Goal: Entertainment & Leisure: Consume media (video, audio)

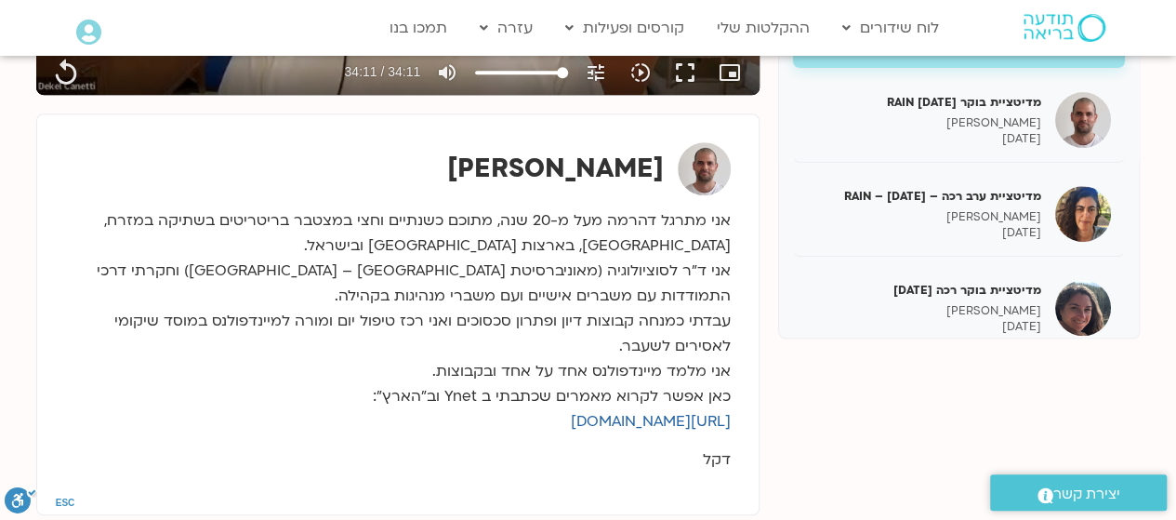
scroll to position [610, 0]
click at [699, 87] on button "fullscreen" at bounding box center [685, 72] width 45 height 45
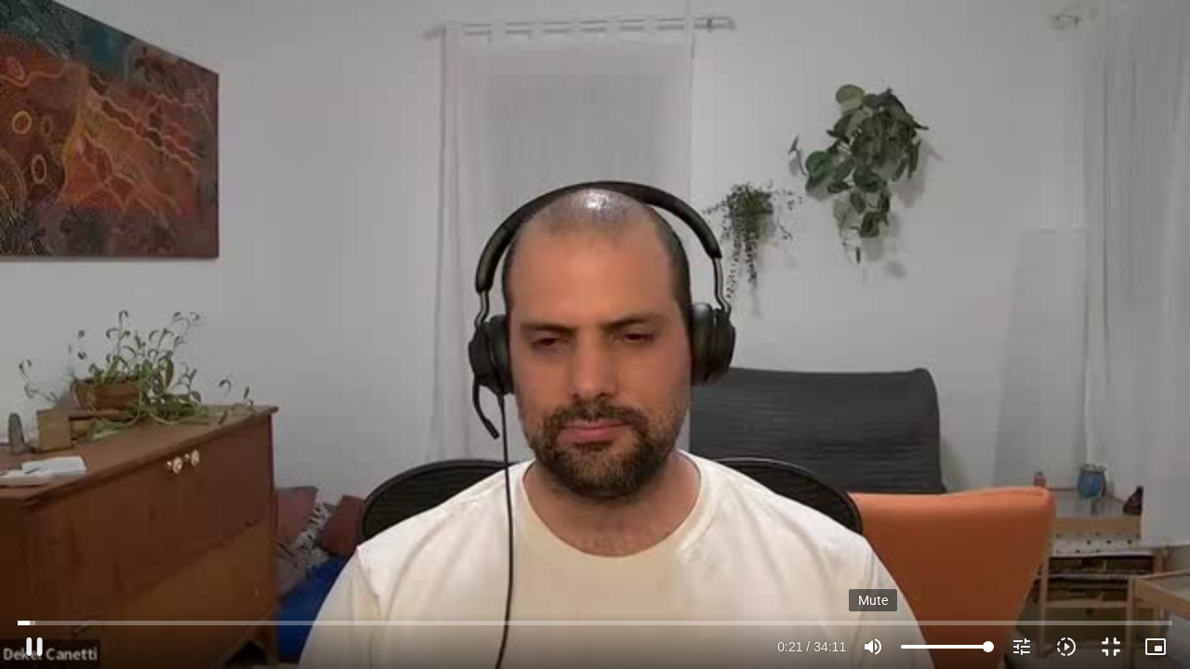
click at [883, 519] on icon "volume_up" at bounding box center [873, 647] width 22 height 22
type input "21.074514"
type input "0"
type input "27.927048"
type input "9.24479166666667"
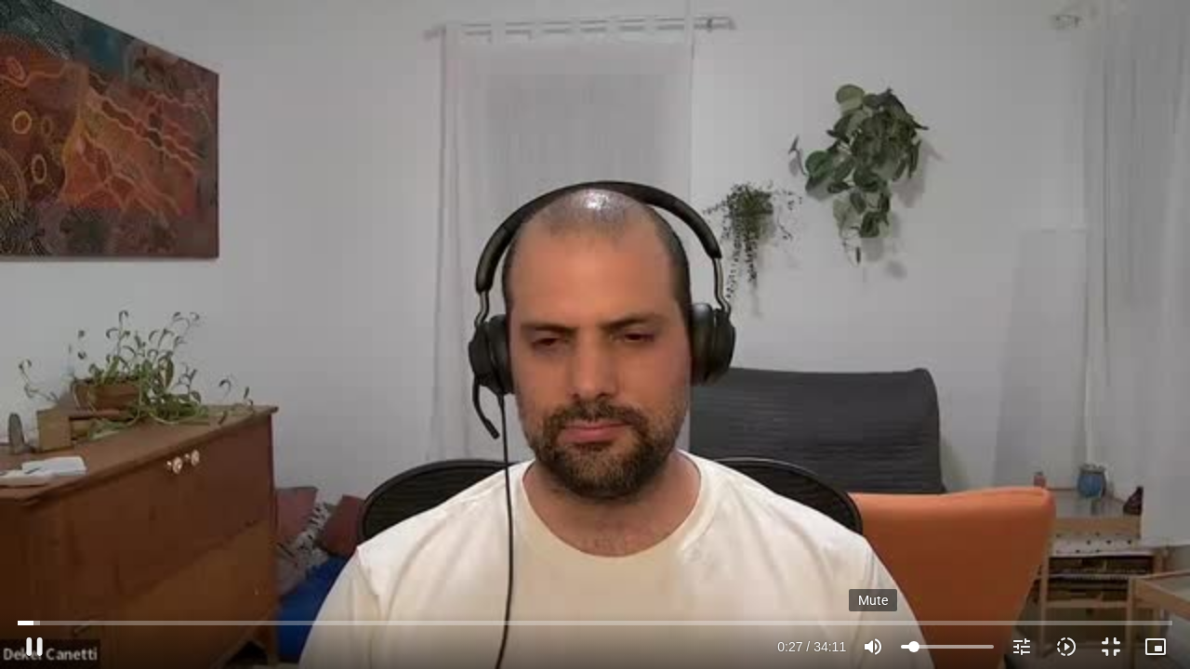
type input "28.037185"
type input "22.1235795454545"
type input "28.169356"
type input "28.1841856060606"
type input "28.428049"
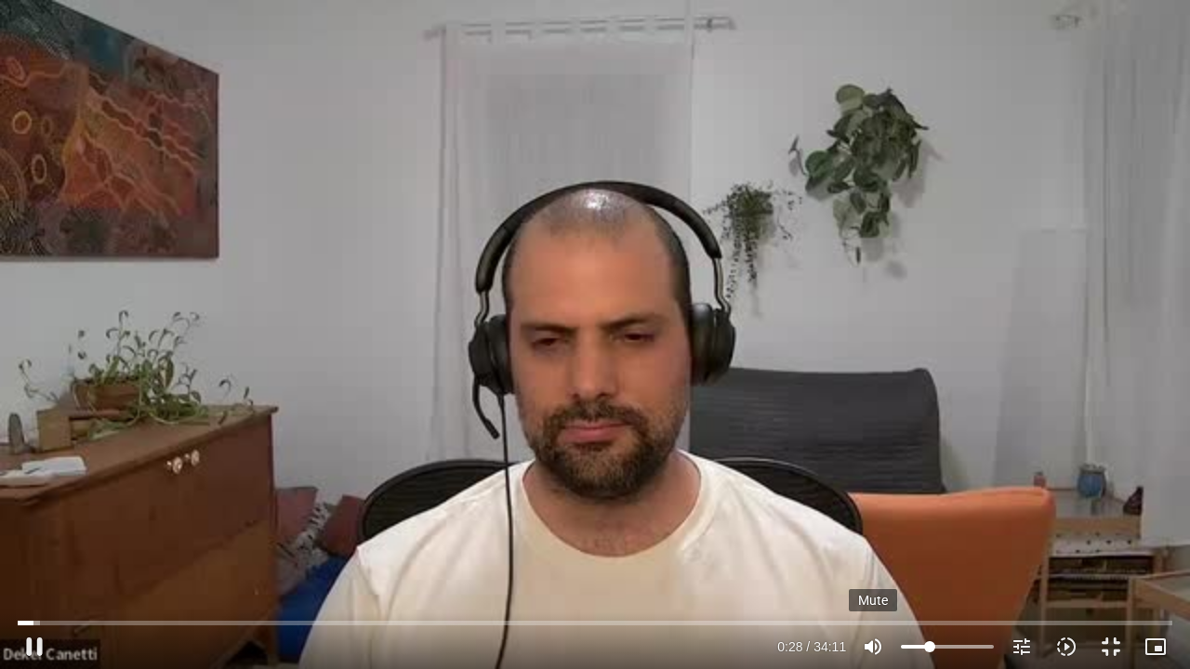
type input "28"
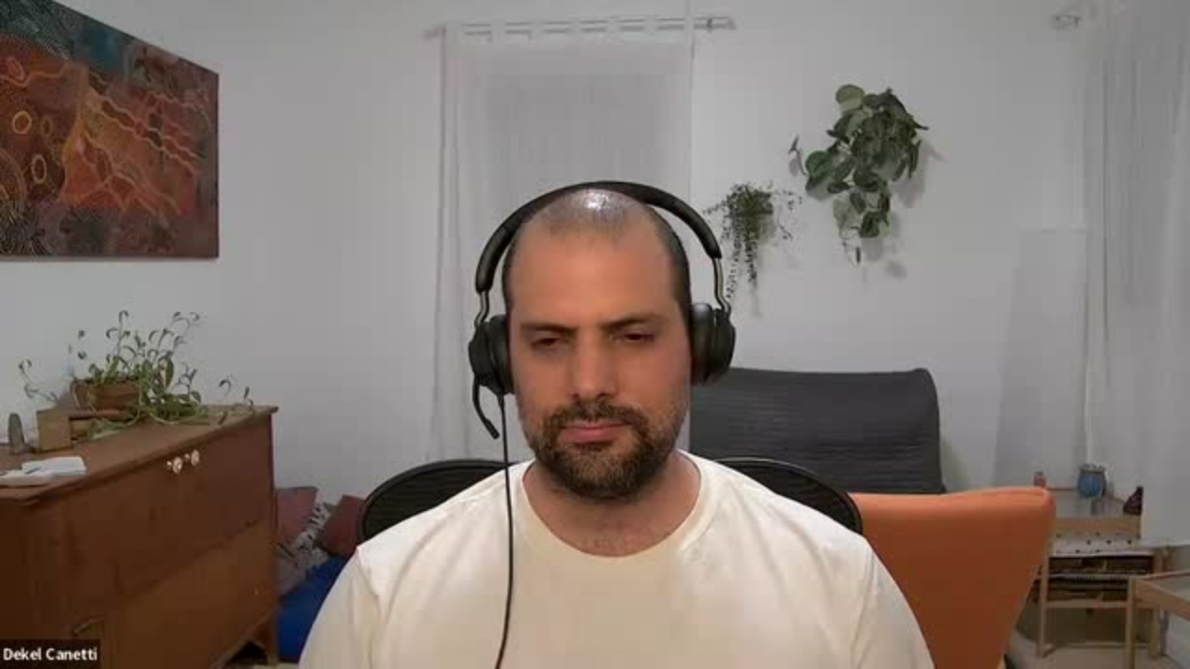
type input "29.894905"
type input "26.6690340909091"
type input "29.939987"
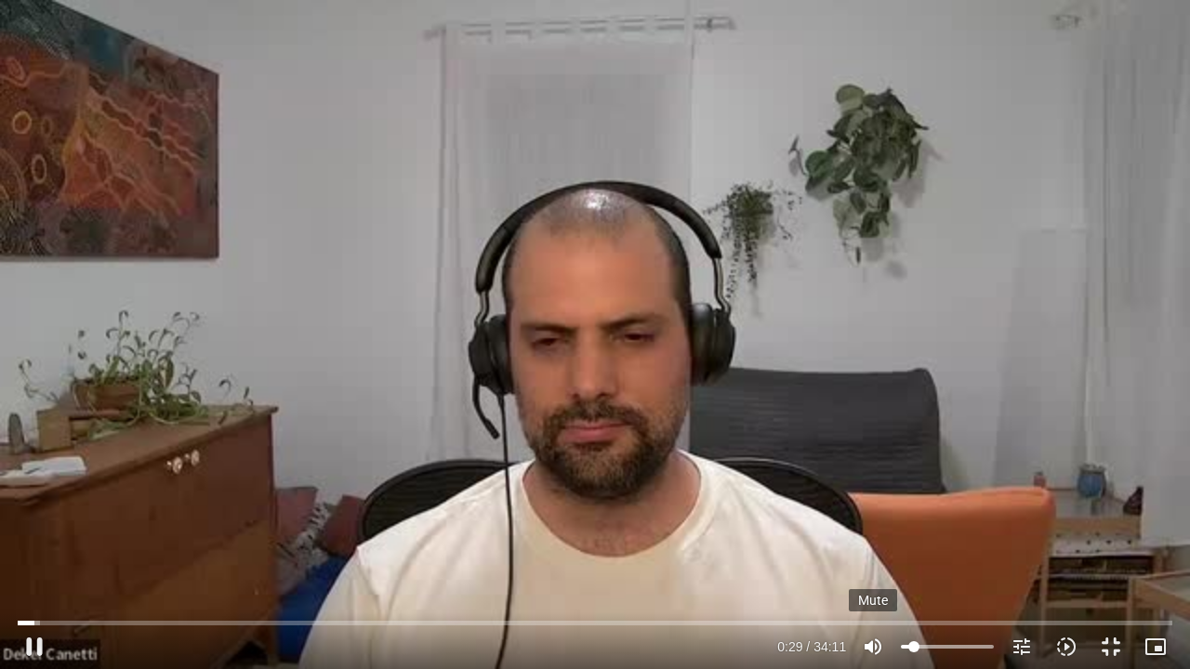
type input "6.21448863636364"
type input "30.070975"
type input "6.21448863636364"
click at [879, 519] on icon "volume_up" at bounding box center [873, 647] width 22 height 22
type input "59.06799"
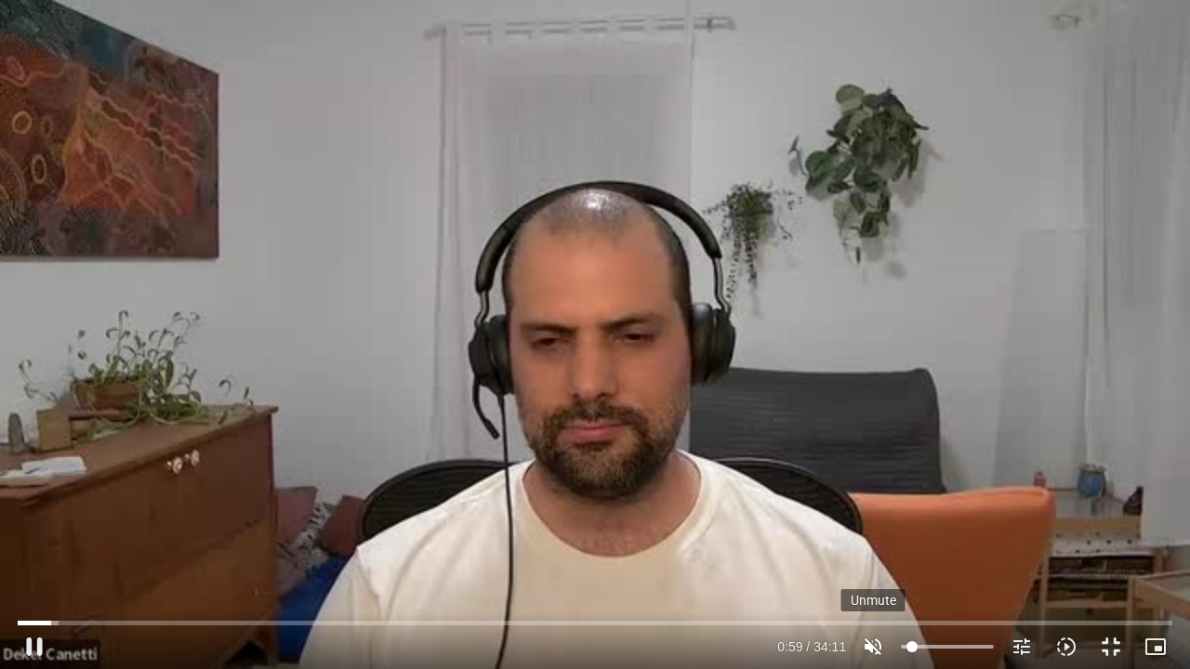
type input "0"
click at [873, 519] on icon "volume_off" at bounding box center [873, 647] width 22 height 22
type input "60.227813"
type input "6.21448863636364"
click at [164, 519] on div at bounding box center [415, 647] width 716 height 45
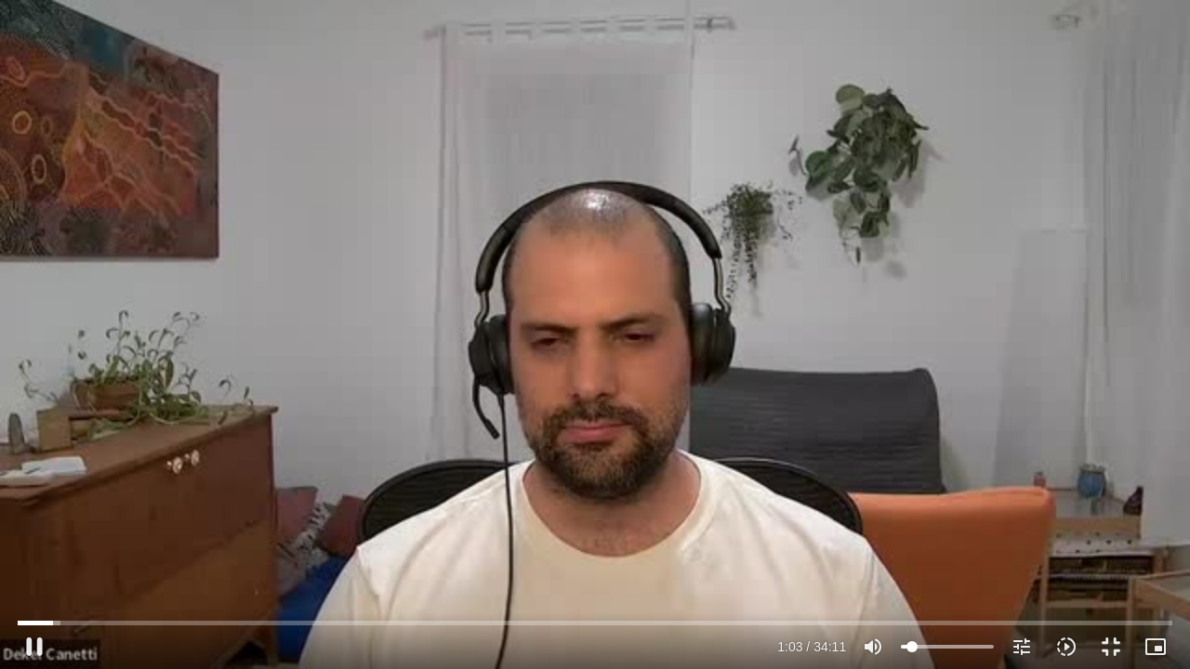
click at [186, 519] on div at bounding box center [415, 647] width 716 height 45
click at [33, 519] on button "pause" at bounding box center [34, 647] width 45 height 45
click at [1103, 519] on button "fullscreen_exit" at bounding box center [1111, 647] width 45 height 45
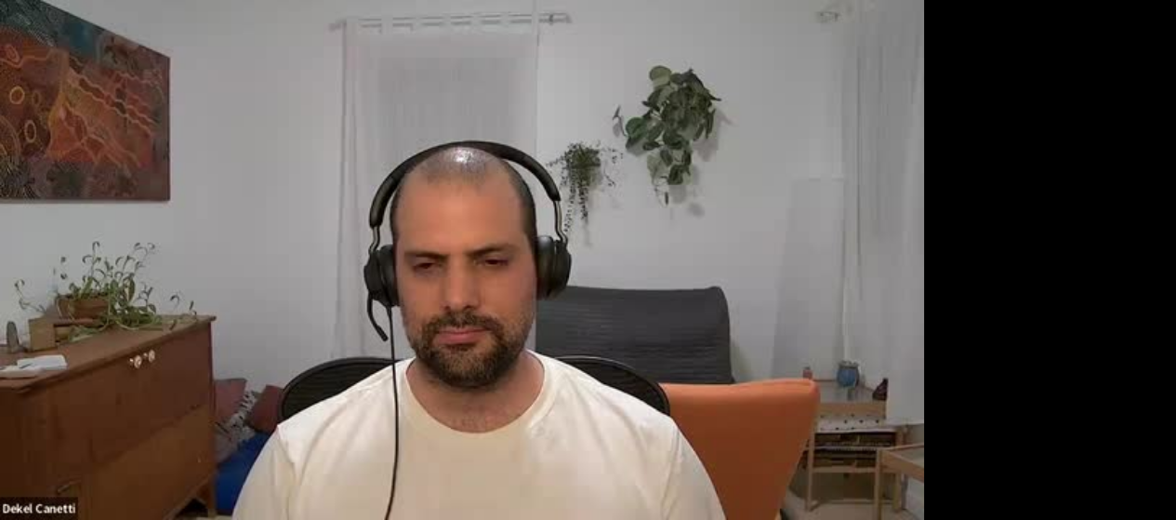
scroll to position [386, 0]
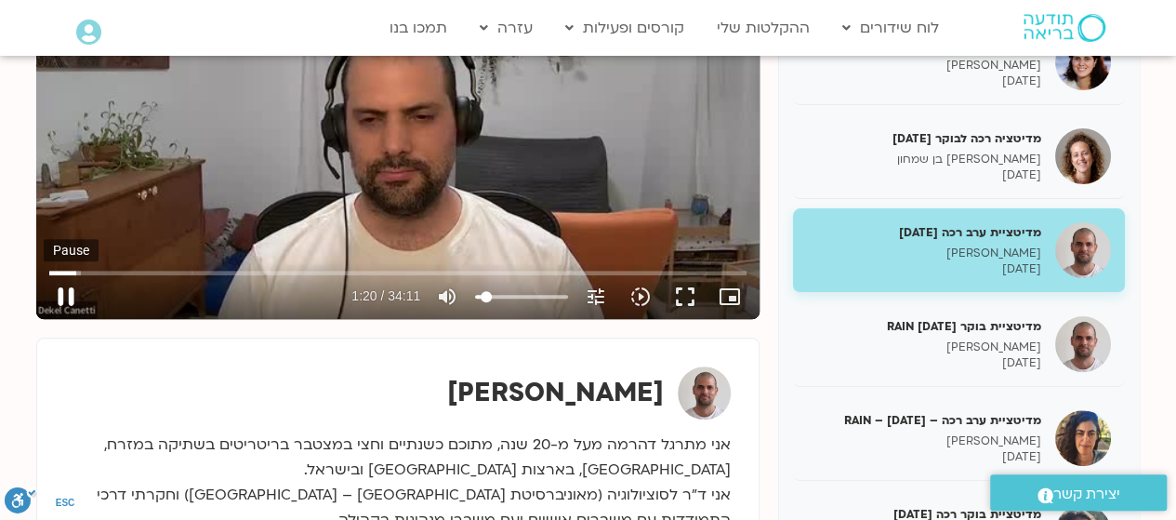
click at [69, 307] on button "pause" at bounding box center [66, 296] width 45 height 45
type input "80.213679"
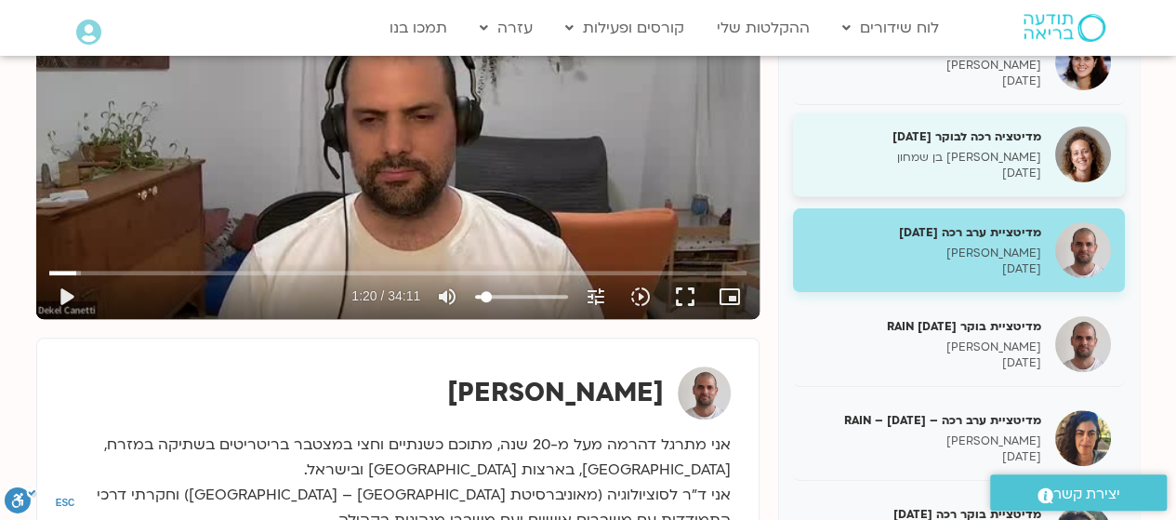
click at [995, 151] on p "[PERSON_NAME] בן שמחון" at bounding box center [924, 158] width 234 height 16
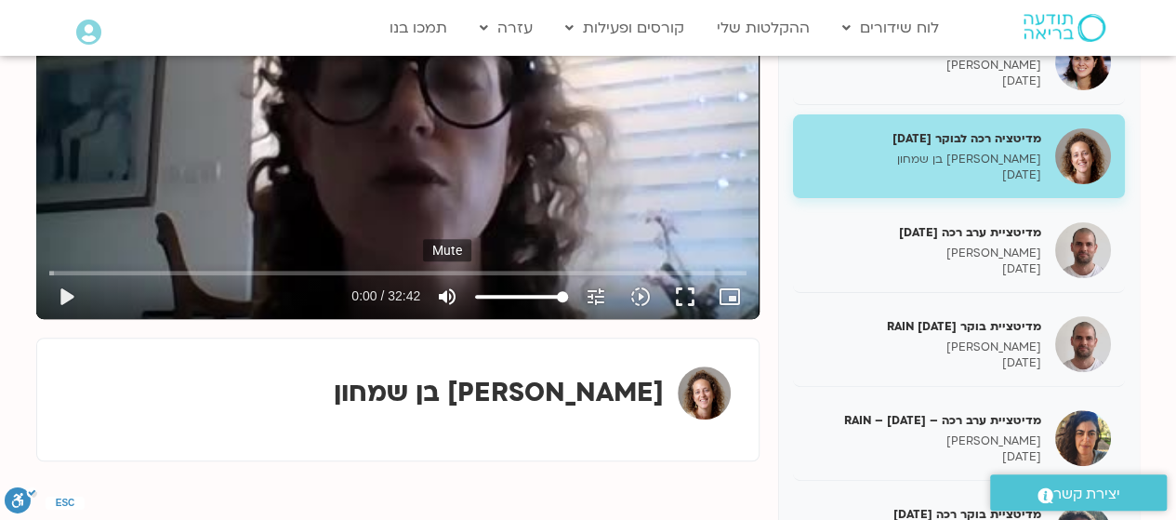
click at [452, 295] on icon "volume_up" at bounding box center [447, 296] width 22 height 22
click at [454, 296] on icon "volume_off" at bounding box center [447, 296] width 22 height 22
type input "100"
click at [69, 291] on button "play_arrow" at bounding box center [66, 296] width 45 height 45
type input "2.118714"
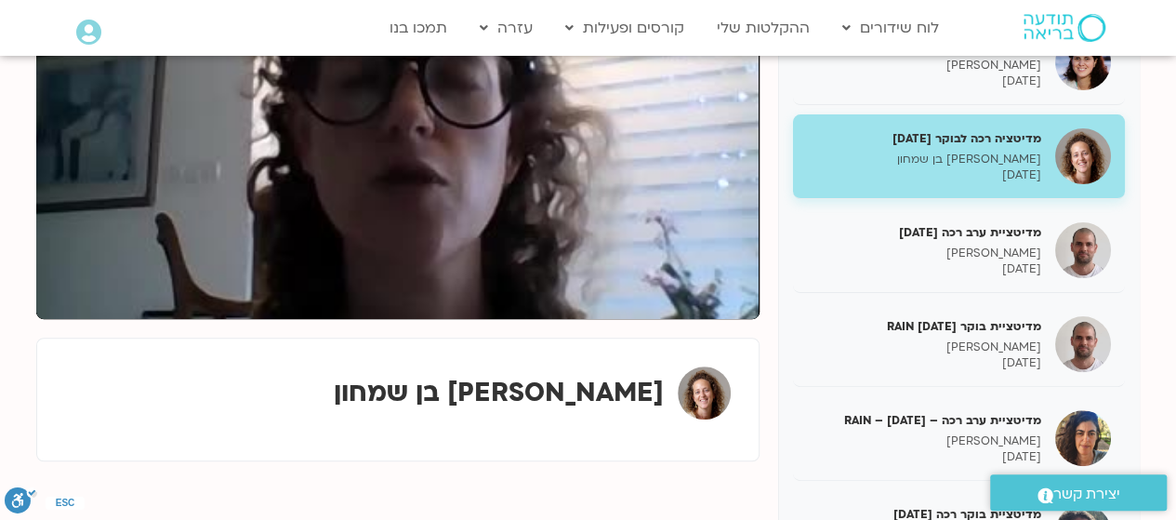
click at [44, 274] on button "pause" at bounding box center [66, 296] width 45 height 45
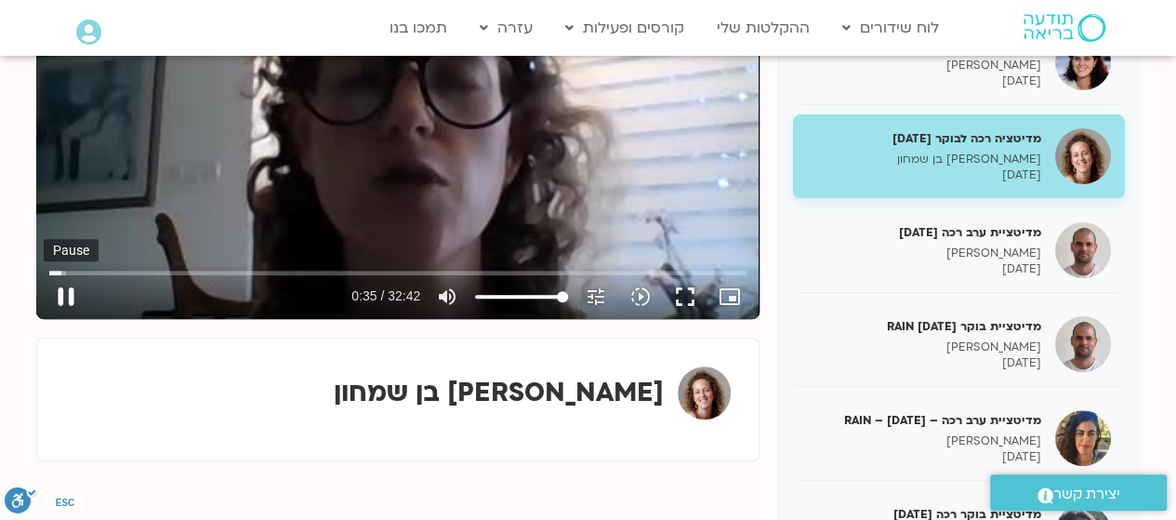
click at [64, 299] on button "pause" at bounding box center [66, 296] width 45 height 45
type input "35.485191"
